Goal: Task Accomplishment & Management: Manage account settings

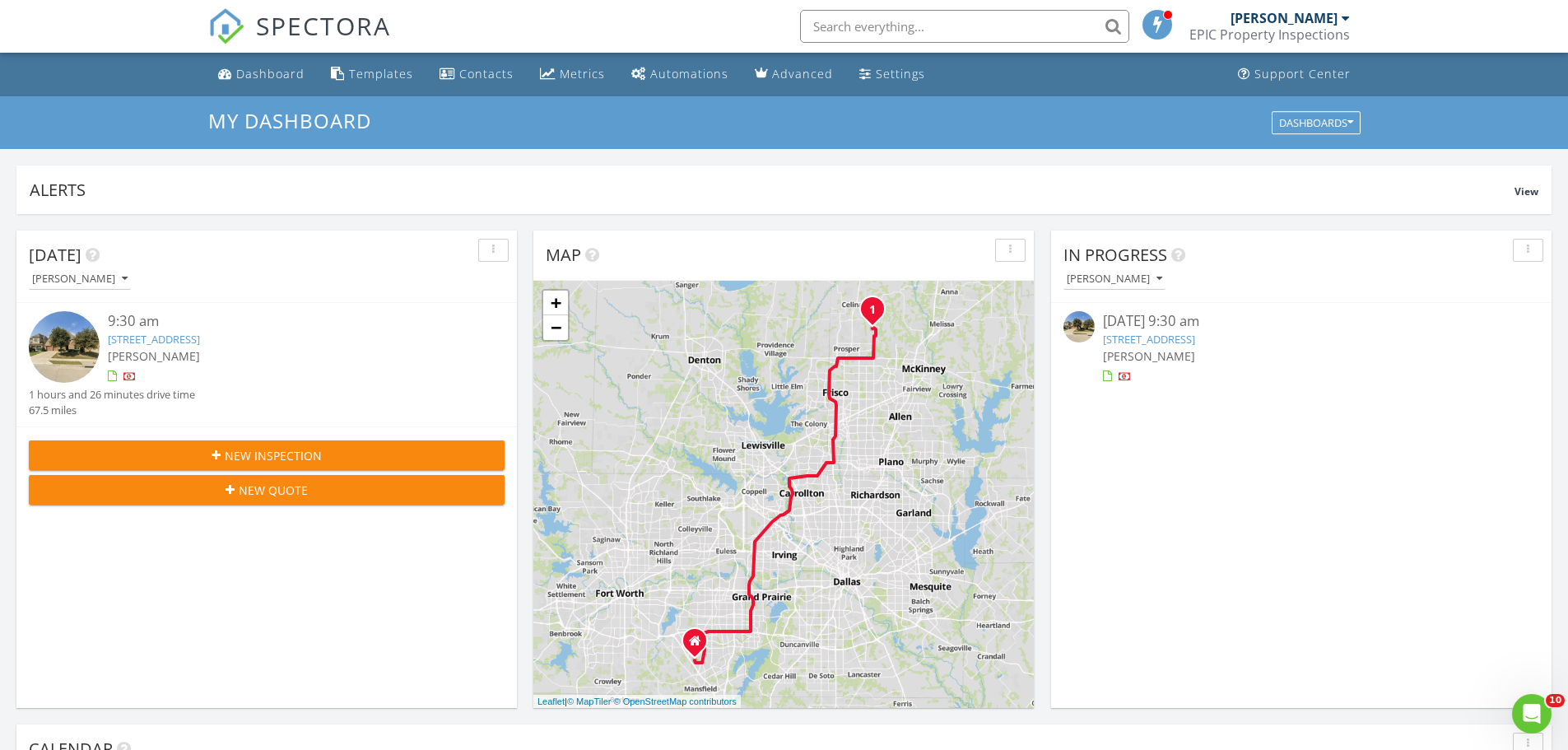
click at [62, 348] on img at bounding box center [64, 347] width 71 height 71
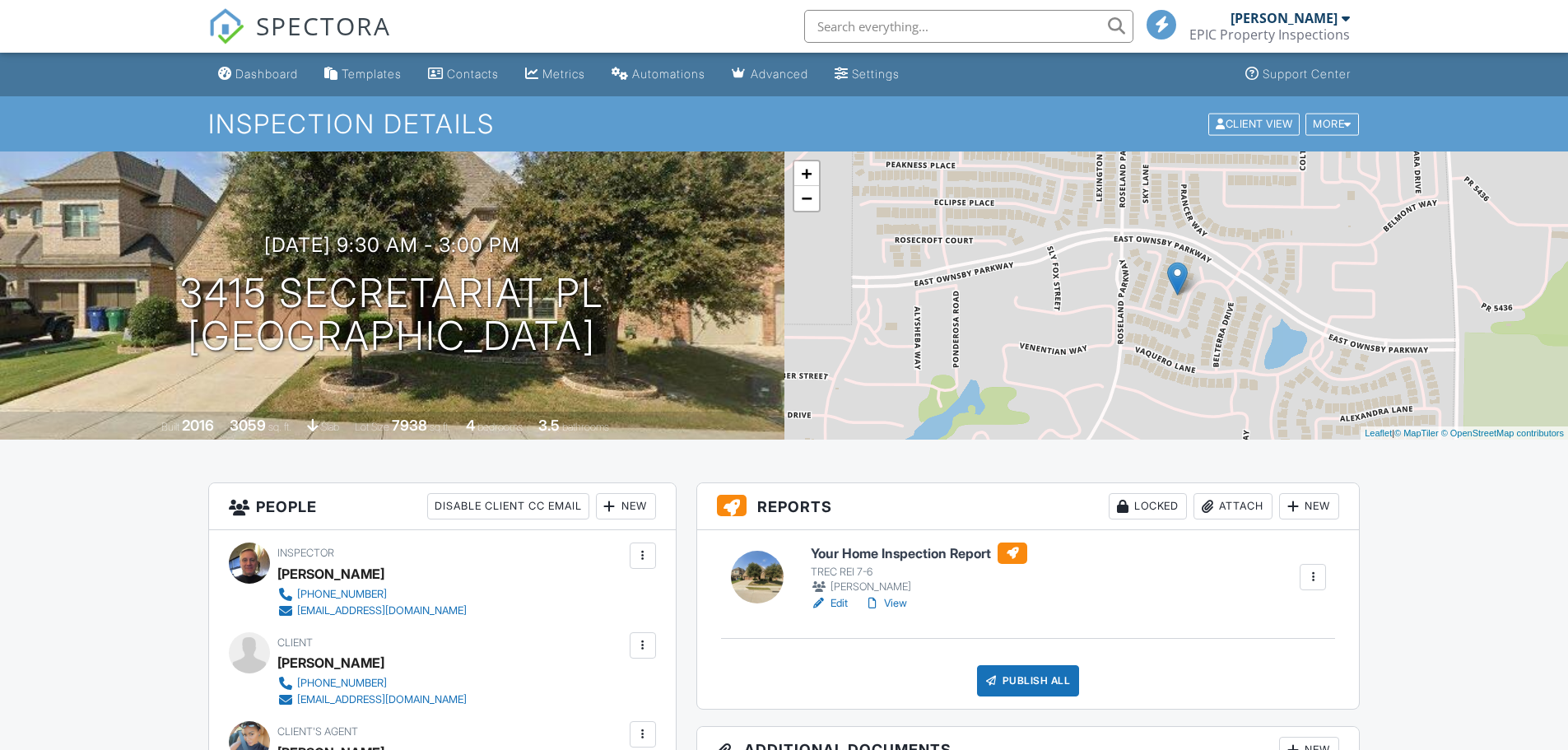
drag, startPoint x: 655, startPoint y: 277, endPoint x: 627, endPoint y: 277, distance: 28.0
click at [627, 277] on div "[DATE] 9:30 am - 3:00 pm [STREET_ADDRESS] [GEOGRAPHIC_DATA], [GEOGRAPHIC_DATA]" at bounding box center [392, 295] width 785 height 124
click at [837, 602] on link "Edit" at bounding box center [830, 603] width 37 height 17
